Goal: Find specific page/section

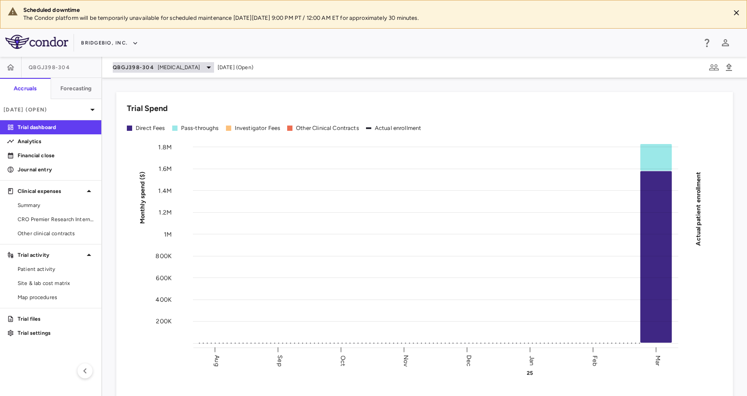
click at [193, 63] on span "[MEDICAL_DATA]" at bounding box center [179, 67] width 42 height 8
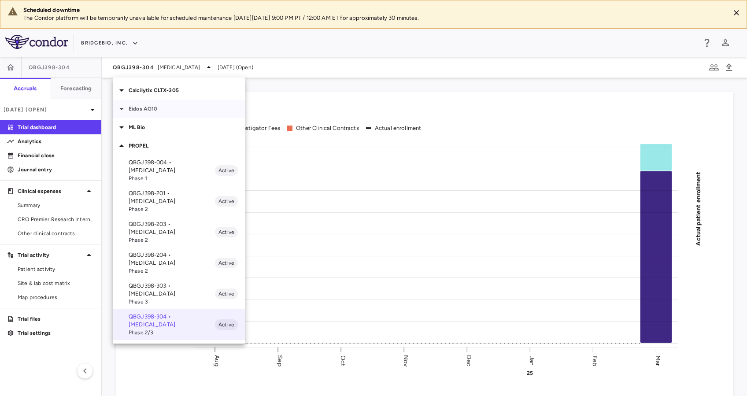
click at [159, 112] on p "Eidos AG10" at bounding box center [187, 109] width 116 height 8
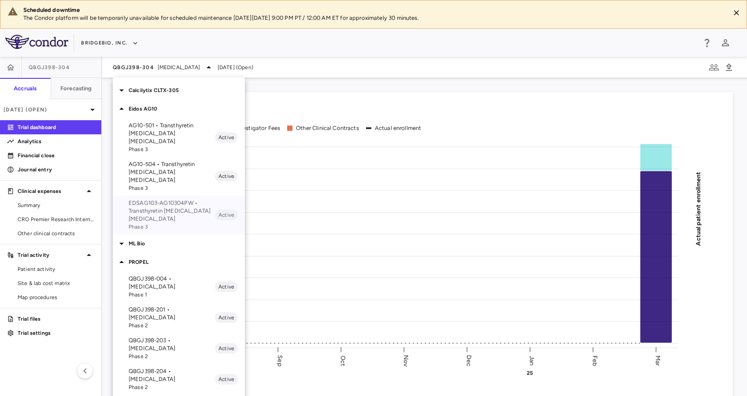
click at [183, 199] on p "EDSAG103-AG10304PW • Transthyretin [MEDICAL_DATA] [MEDICAL_DATA]" at bounding box center [172, 211] width 86 height 24
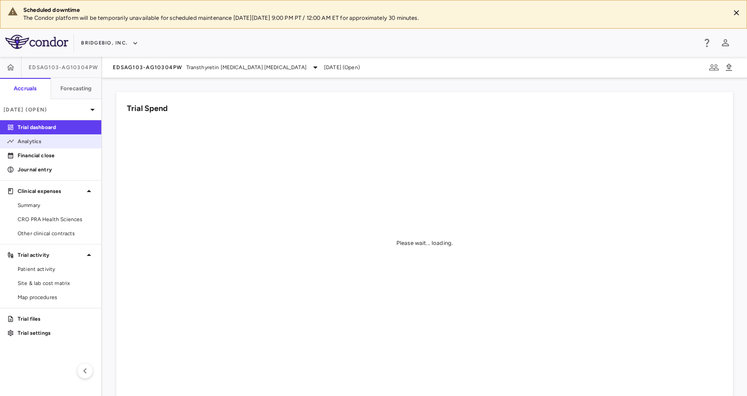
click at [42, 138] on p "Analytics" at bounding box center [56, 141] width 77 height 8
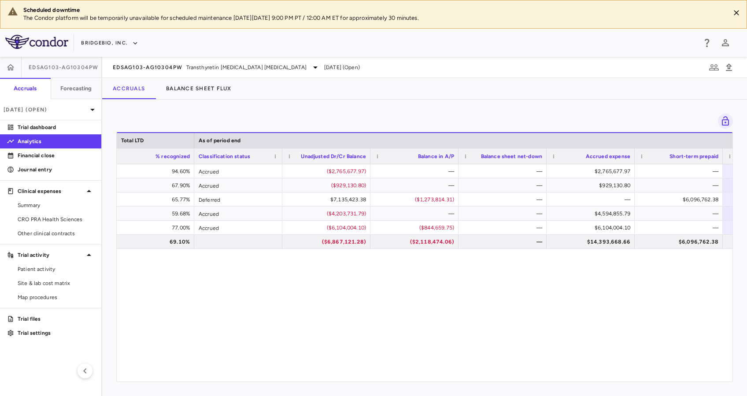
scroll to position [0, 898]
